Goal: Transaction & Acquisition: Book appointment/travel/reservation

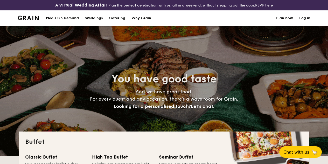
select select
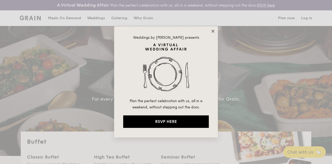
click at [215, 30] on icon at bounding box center [212, 31] width 5 height 5
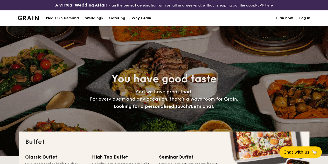
click at [104, 23] on link "Weddings" at bounding box center [94, 18] width 24 height 16
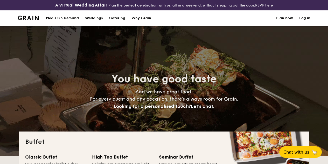
select select
click at [120, 23] on h1 "Catering" at bounding box center [117, 18] width 16 height 16
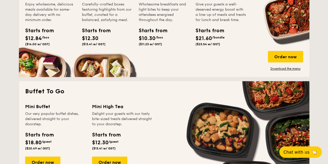
scroll to position [337, 0]
